Goal: Task Accomplishment & Management: Manage account settings

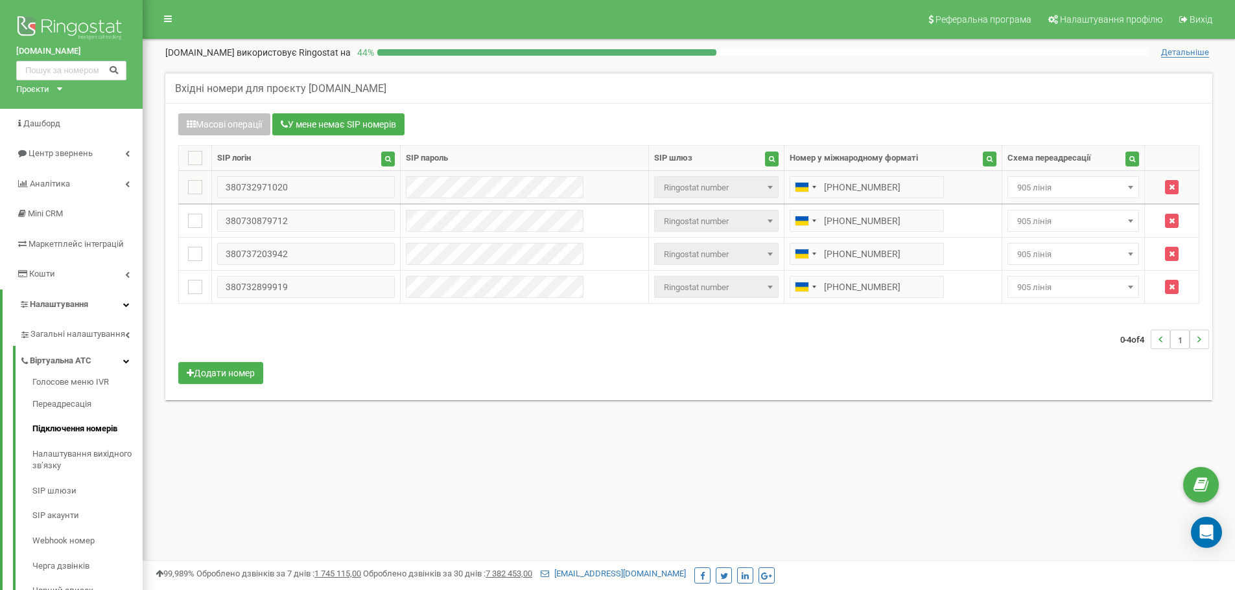
click at [1080, 187] on span "905 лінія" at bounding box center [1073, 188] width 122 height 18
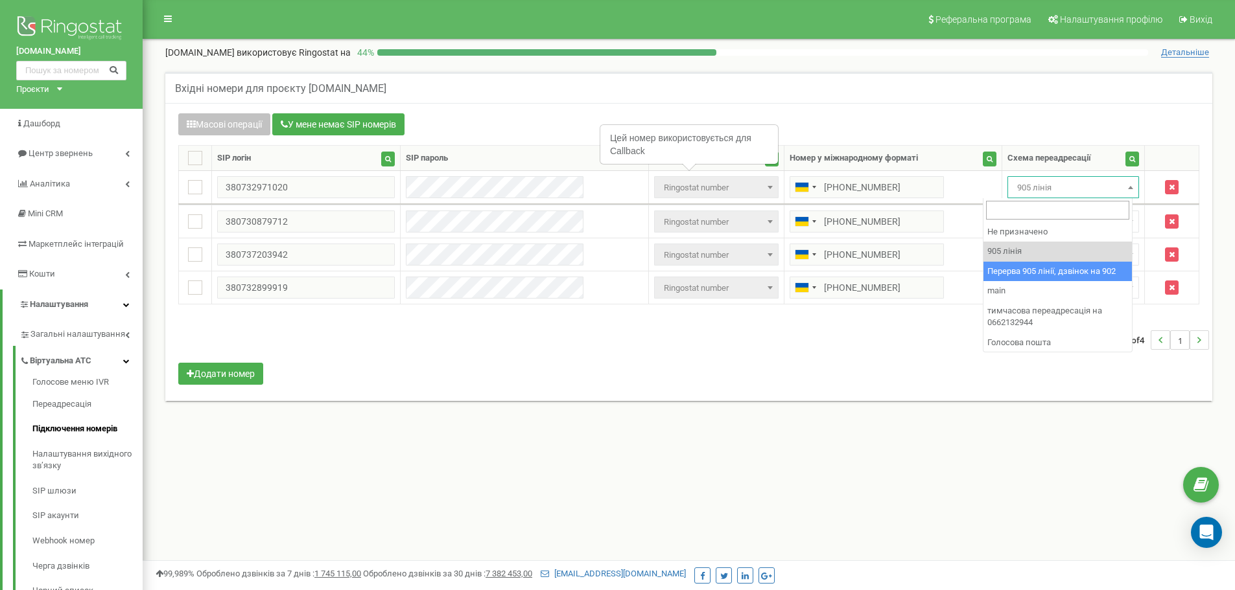
select select "173564"
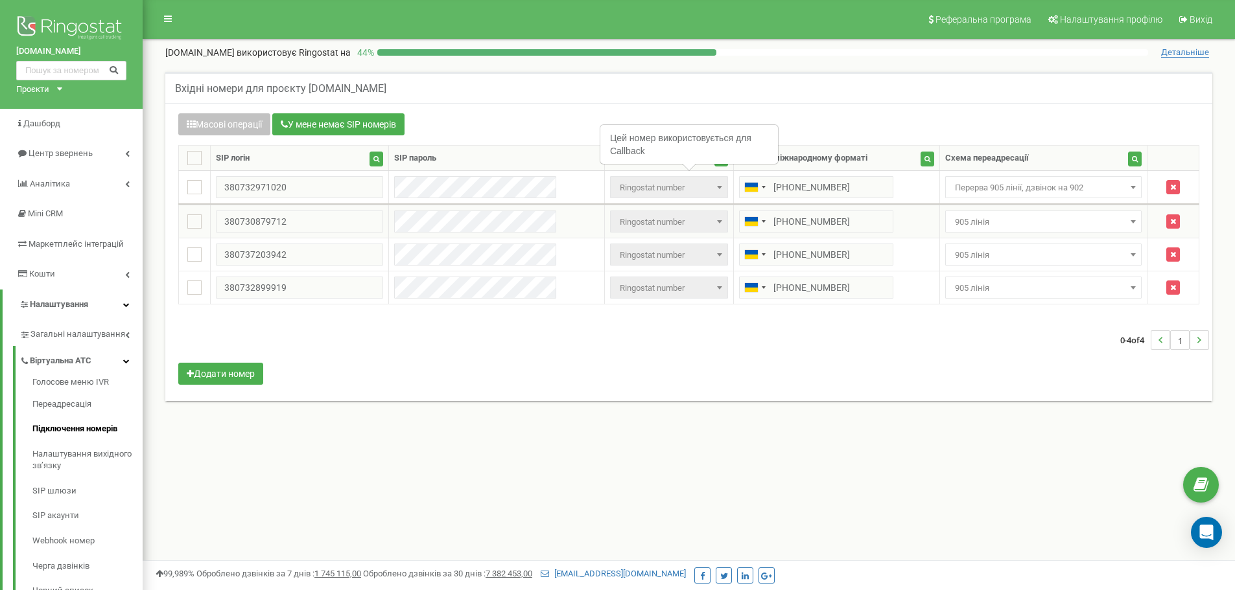
click at [1030, 211] on span "905 лінія" at bounding box center [1043, 222] width 197 height 22
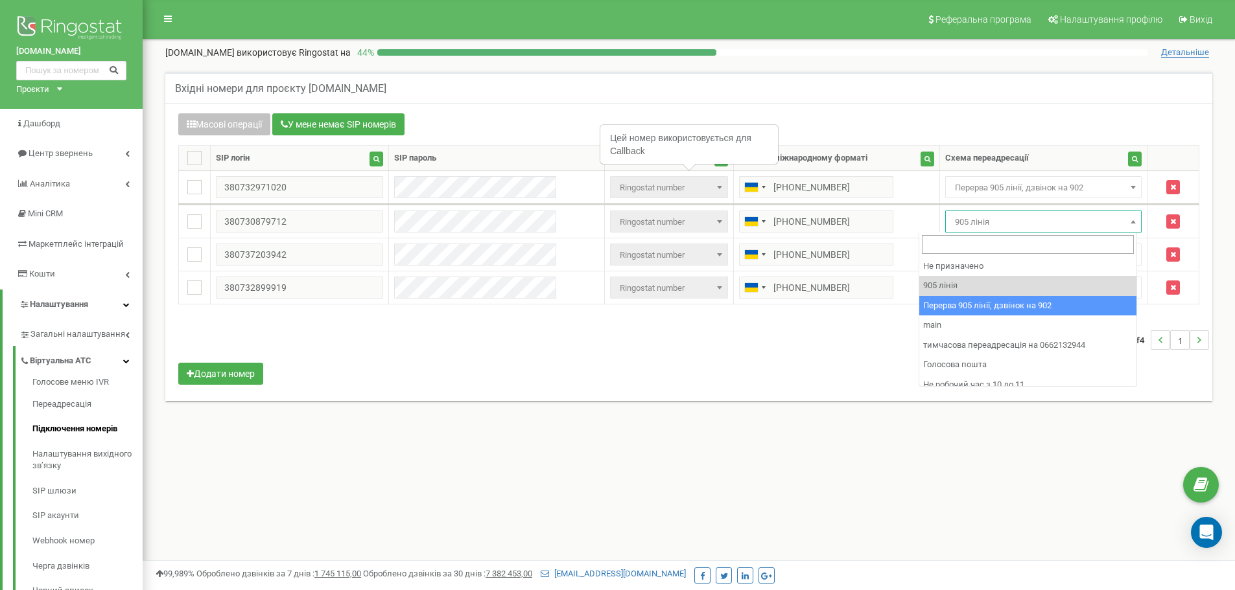
select select "173564"
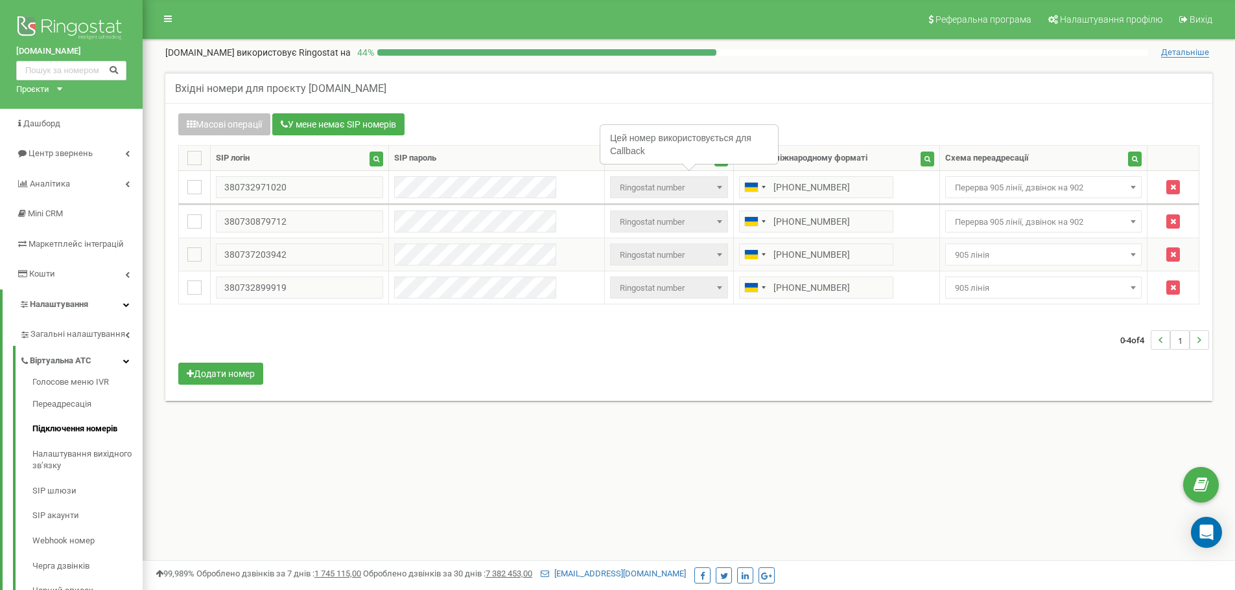
click at [1030, 250] on span "905 лінія" at bounding box center [1043, 255] width 188 height 18
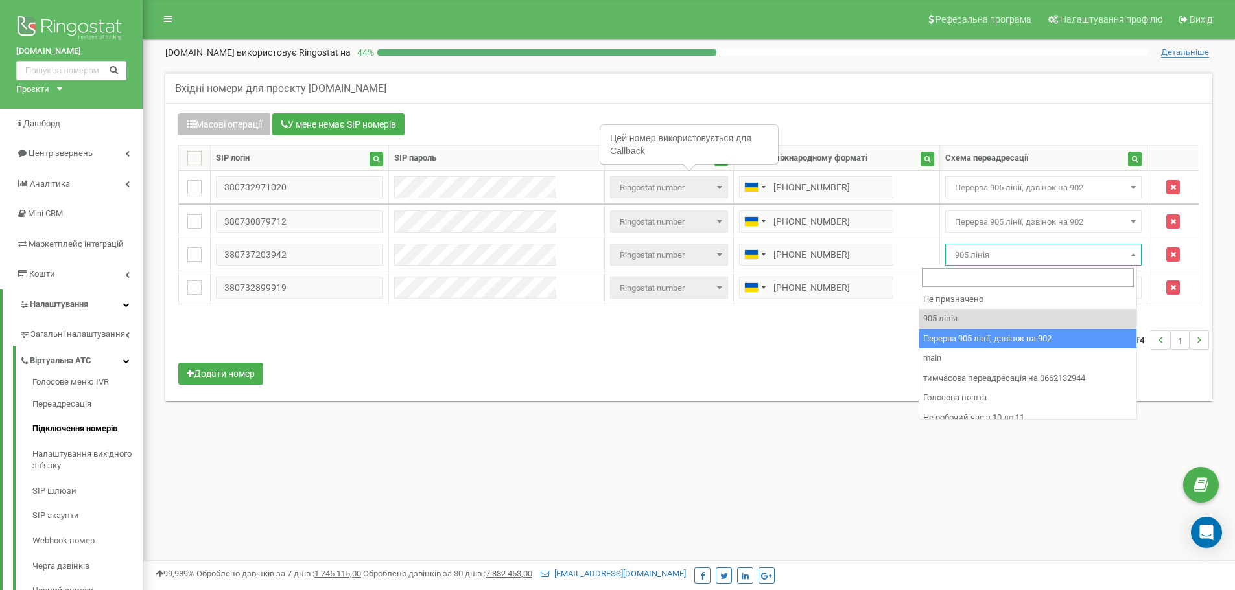
select select "173564"
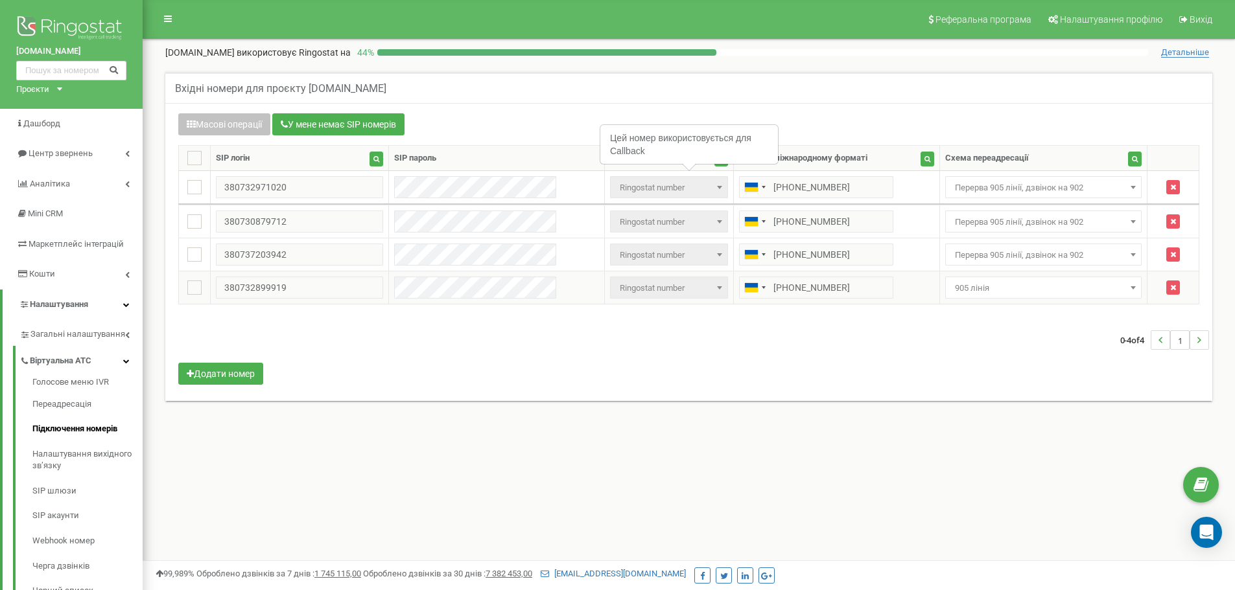
click at [1049, 279] on span "905 лінія" at bounding box center [1043, 288] width 197 height 22
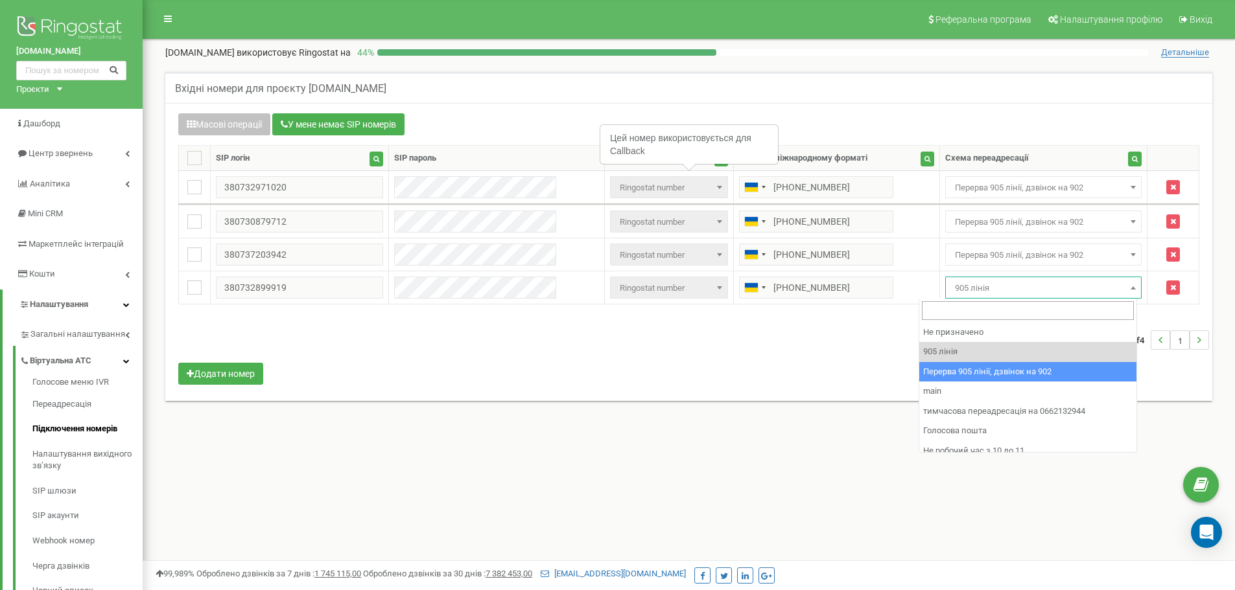
select select "173564"
